Goal: Task Accomplishment & Management: Manage account settings

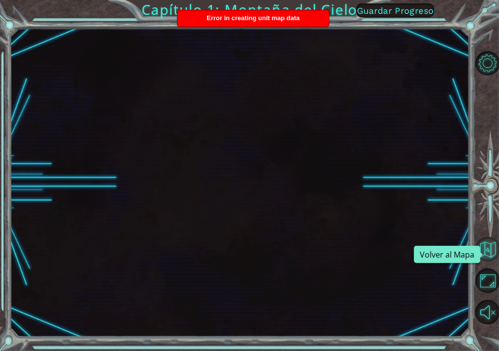
click at [490, 248] on button "Volver al Mapa" at bounding box center [487, 249] width 25 height 25
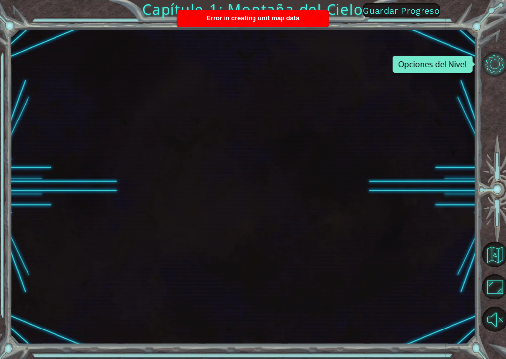
click at [489, 67] on button "Opciones del Nivel" at bounding box center [495, 64] width 25 height 25
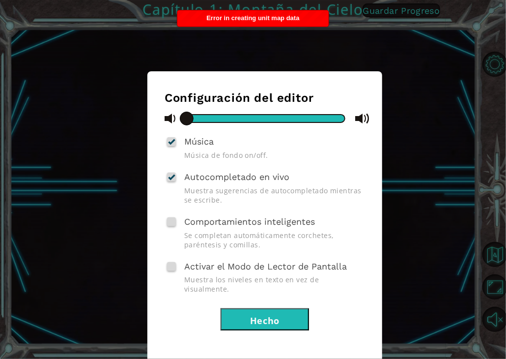
click at [297, 315] on button "Hecho" at bounding box center [265, 319] width 88 height 22
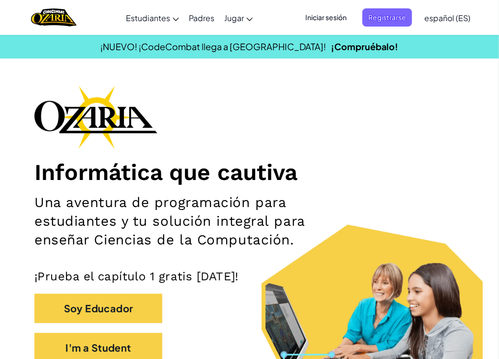
click at [482, 4] on div "Cambiar modo de navegación Estudiantes Crear Cuenta Gratis. Soluciones para esc…" at bounding box center [250, 17] width 504 height 35
click at [342, 15] on span "Iniciar sesión" at bounding box center [325, 17] width 53 height 18
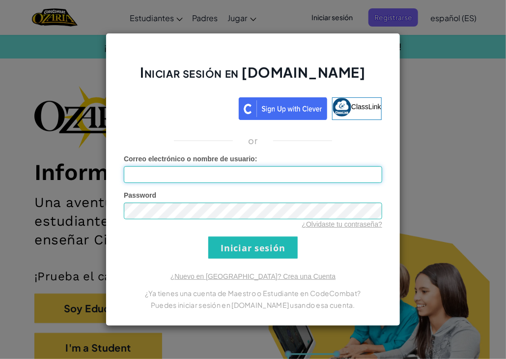
click at [260, 173] on input "Correo electrónico o nombre de usuario :" at bounding box center [253, 174] width 259 height 17
type input "AL07219121@tecmilenio.mx"
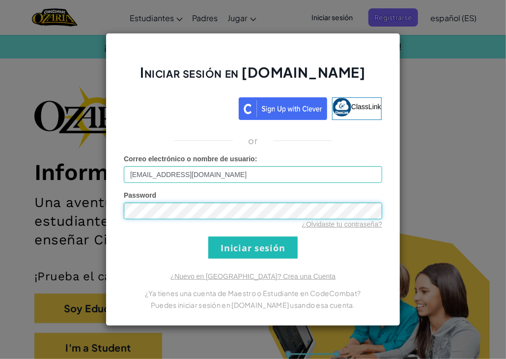
click at [208, 236] on input "Iniciar sesión" at bounding box center [252, 247] width 89 height 22
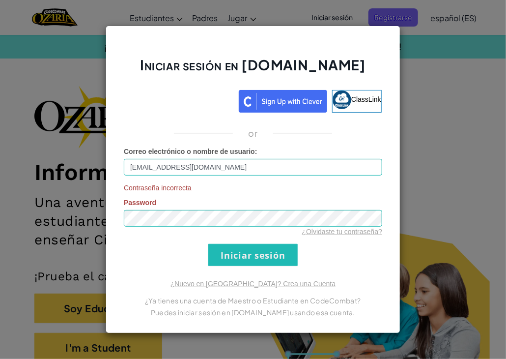
click at [238, 207] on div "Contraseña incorrecta Password ¿Olvidaste tu contraseña?" at bounding box center [253, 210] width 259 height 54
click at [208, 244] on input "Iniciar sesión" at bounding box center [252, 255] width 89 height 22
